Goal: Transaction & Acquisition: Purchase product/service

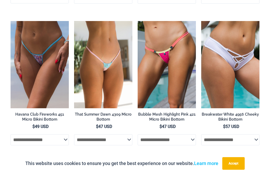
scroll to position [1397, 0]
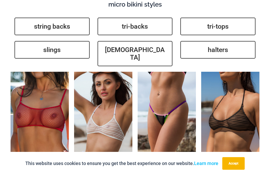
click at [39, 163] on h2 "Summer Storm Red 332 Crop Top Bikini" at bounding box center [40, 168] width 58 height 10
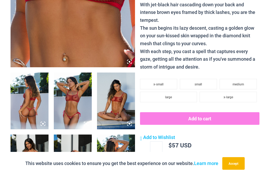
scroll to position [360, 0]
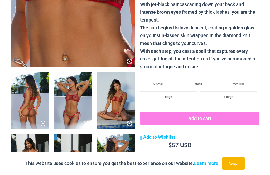
click at [20, 87] on img at bounding box center [30, 100] width 38 height 57
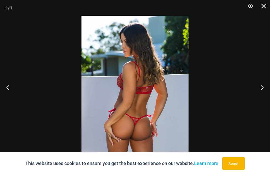
click at [260, 98] on button "Next" at bounding box center [260, 87] width 20 height 26
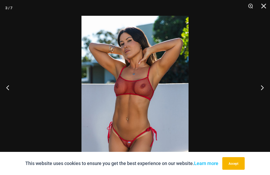
click at [258, 98] on button "Next" at bounding box center [260, 87] width 20 height 26
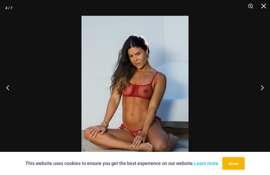
click at [259, 98] on button "Next" at bounding box center [260, 87] width 20 height 26
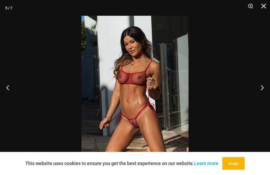
click at [259, 101] on button "Next" at bounding box center [260, 87] width 20 height 26
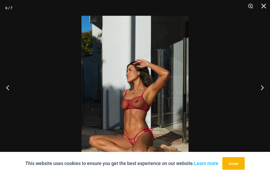
click at [260, 101] on button "Next" at bounding box center [260, 87] width 20 height 26
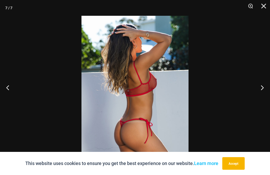
click at [259, 101] on button "Next" at bounding box center [260, 87] width 20 height 26
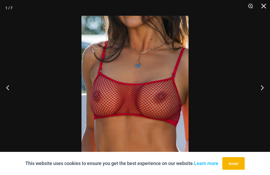
click at [265, 7] on button "Close" at bounding box center [261, 8] width 13 height 16
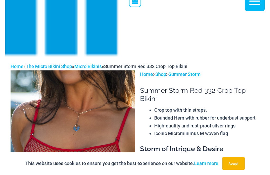
scroll to position [166, 0]
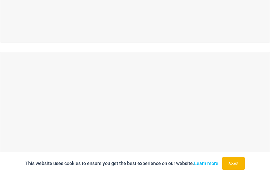
scroll to position [323, 0]
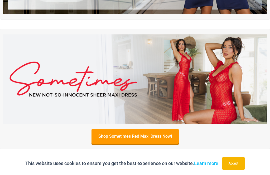
click at [160, 129] on link "Shop Sometimes Red Maxi Dress Now!" at bounding box center [134, 136] width 87 height 15
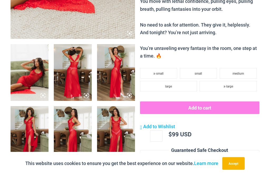
scroll to position [371, 0]
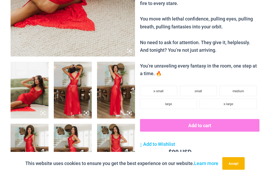
click at [22, 72] on img at bounding box center [30, 90] width 38 height 57
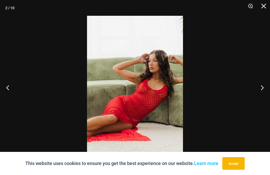
click at [260, 90] on button "Next" at bounding box center [260, 87] width 20 height 26
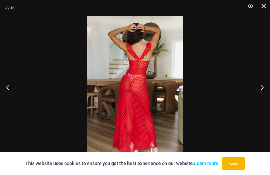
click at [259, 90] on button "Next" at bounding box center [260, 87] width 20 height 26
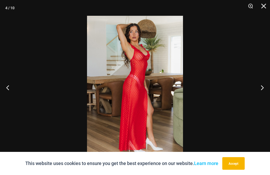
click at [258, 91] on button "Next" at bounding box center [260, 87] width 20 height 26
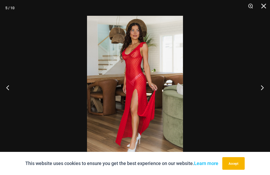
click at [261, 90] on button "Next" at bounding box center [260, 87] width 20 height 26
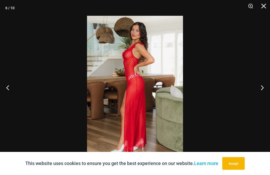
click at [261, 91] on button "Next" at bounding box center [260, 87] width 20 height 26
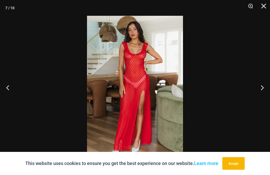
click at [261, 91] on button "Next" at bounding box center [260, 87] width 20 height 26
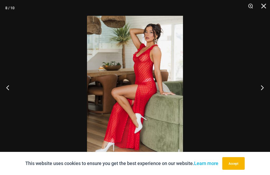
click at [261, 93] on button "Next" at bounding box center [260, 87] width 20 height 26
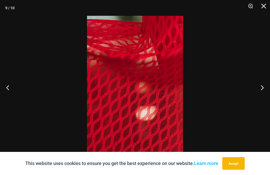
click at [260, 90] on button "Next" at bounding box center [260, 87] width 20 height 26
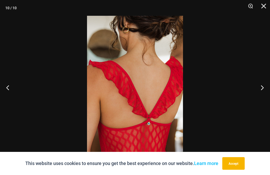
click at [260, 92] on button "Next" at bounding box center [260, 87] width 20 height 26
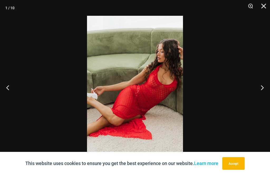
click at [263, 6] on button "Close" at bounding box center [261, 8] width 13 height 16
